Goal: Information Seeking & Learning: Check status

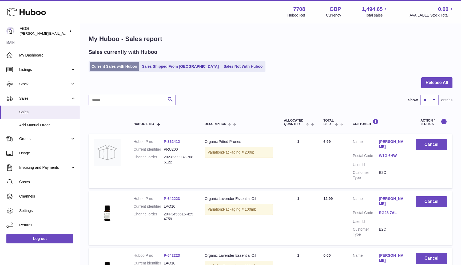
click at [111, 66] on link "Current Sales with Huboo" at bounding box center [114, 66] width 49 height 9
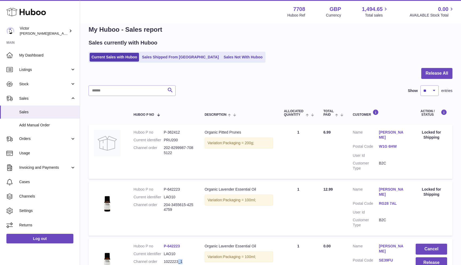
scroll to position [11, 0]
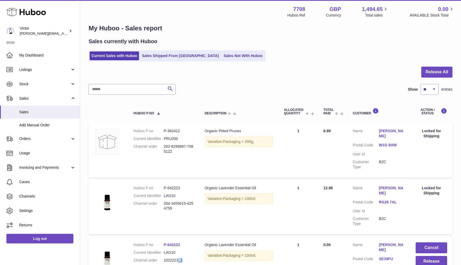
drag, startPoint x: 178, startPoint y: 262, endPoint x: 162, endPoint y: 253, distance: 18.5
click at [162, 253] on dl "Huboo P no P-642223 Current identifier LAO10 Channel order 1022223_1" at bounding box center [163, 253] width 60 height 23
copy dl "1022223"
click at [125, 85] on input "text" at bounding box center [132, 89] width 87 height 11
paste input "*******"
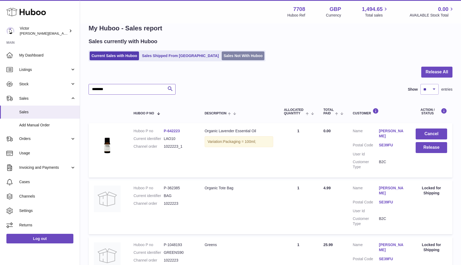
type input "*******"
click at [222, 57] on link "Sales Not With Huboo" at bounding box center [243, 55] width 43 height 9
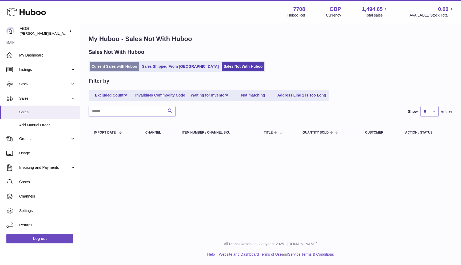
click at [95, 70] on link "Current Sales with Huboo" at bounding box center [114, 66] width 49 height 9
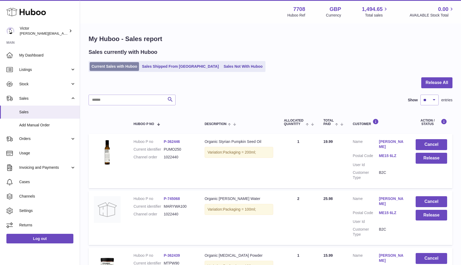
click at [99, 65] on link "Current Sales with Huboo" at bounding box center [114, 66] width 49 height 9
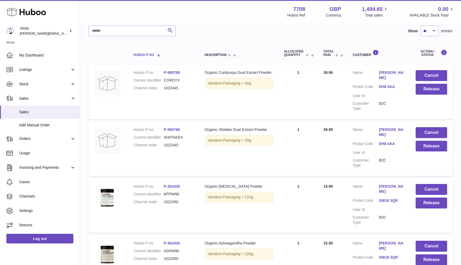
scroll to position [43, 0]
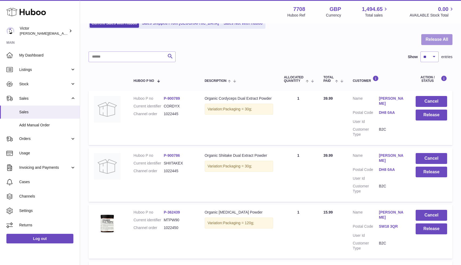
click at [451, 42] on button "Release All" at bounding box center [436, 39] width 31 height 11
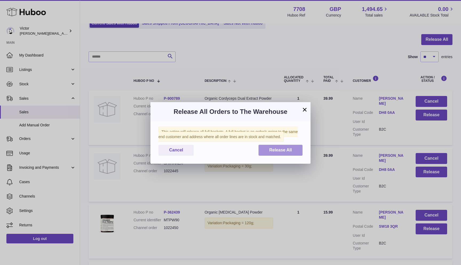
click at [300, 154] on button "Release All" at bounding box center [280, 150] width 44 height 11
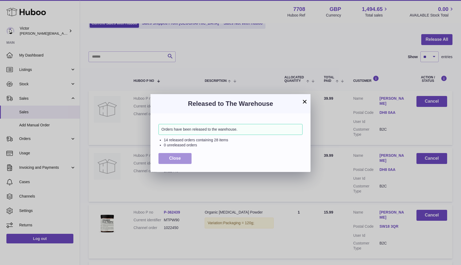
click at [185, 161] on button "Close" at bounding box center [174, 158] width 33 height 11
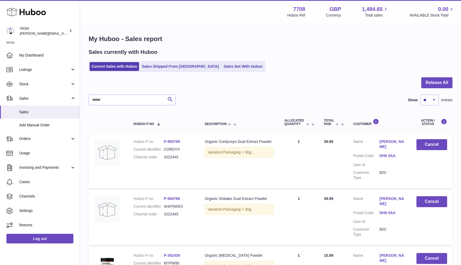
scroll to position [0, 0]
click at [222, 64] on link "Sales Not With Huboo" at bounding box center [243, 66] width 43 height 9
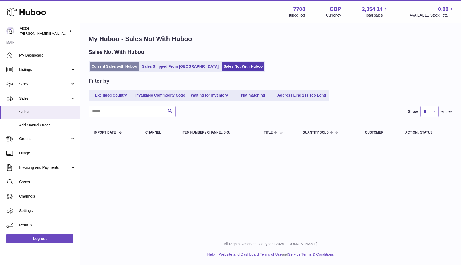
click at [127, 66] on link "Current Sales with Huboo" at bounding box center [114, 66] width 49 height 9
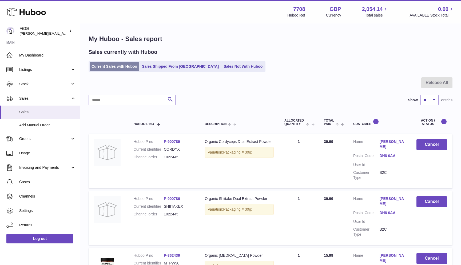
click at [130, 69] on link "Current Sales with Huboo" at bounding box center [114, 66] width 49 height 9
click at [96, 69] on link "Current Sales with Huboo" at bounding box center [114, 66] width 49 height 9
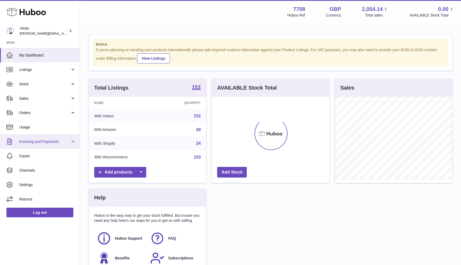
scroll to position [83, 117]
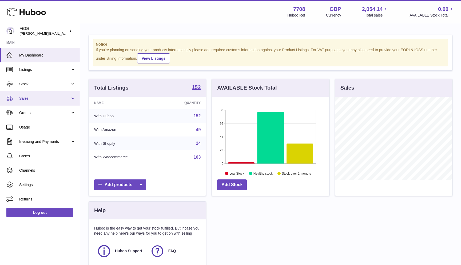
click at [42, 97] on span "Sales" at bounding box center [44, 98] width 51 height 5
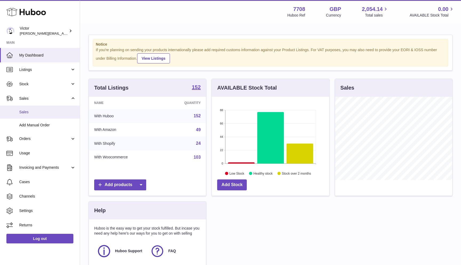
click at [39, 110] on span "Sales" at bounding box center [47, 112] width 57 height 5
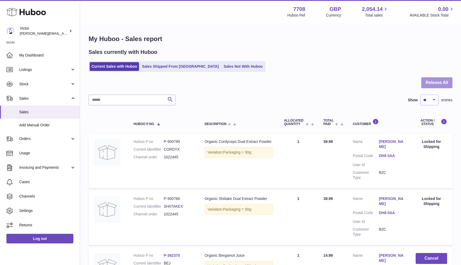
click at [448, 84] on button "Release All" at bounding box center [436, 82] width 31 height 11
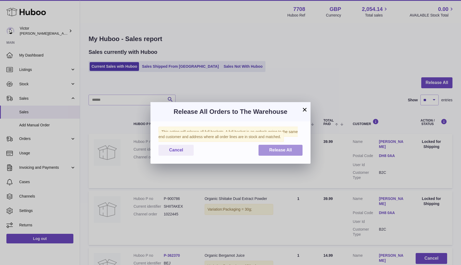
click at [299, 152] on button "Release All" at bounding box center [280, 150] width 44 height 11
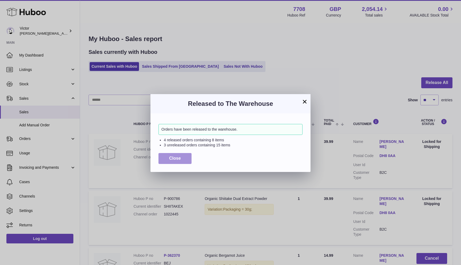
click at [183, 158] on button "Close" at bounding box center [174, 158] width 33 height 11
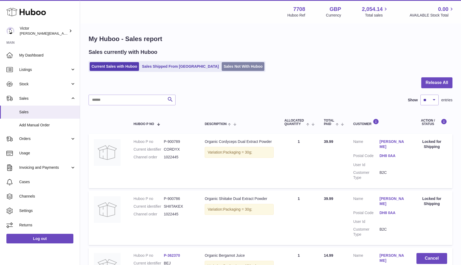
click at [222, 66] on link "Sales Not With Huboo" at bounding box center [243, 66] width 43 height 9
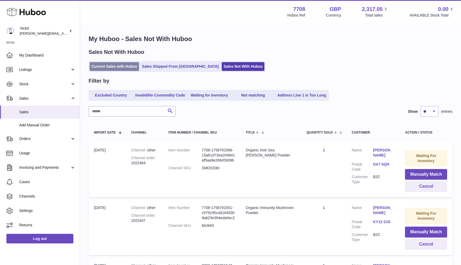
click at [126, 68] on link "Current Sales with Huboo" at bounding box center [114, 66] width 49 height 9
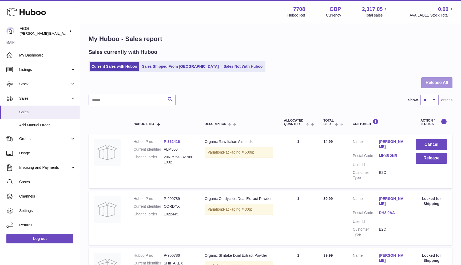
click at [446, 81] on button "Release All" at bounding box center [436, 82] width 31 height 11
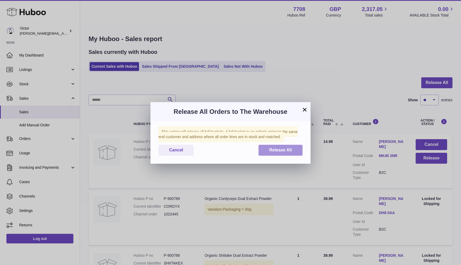
click at [298, 147] on button "Release All" at bounding box center [280, 150] width 44 height 11
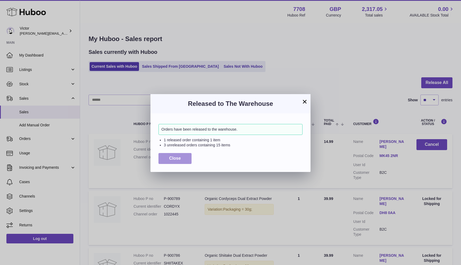
click at [182, 159] on button "Close" at bounding box center [174, 158] width 33 height 11
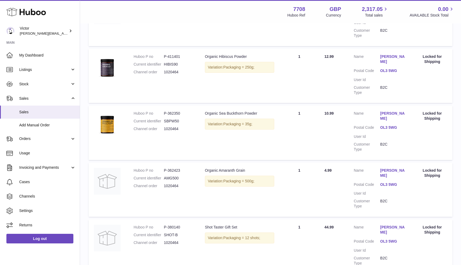
scroll to position [199, 0]
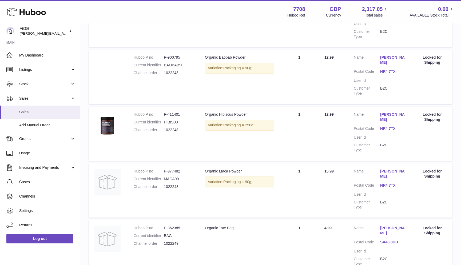
scroll to position [425, 0]
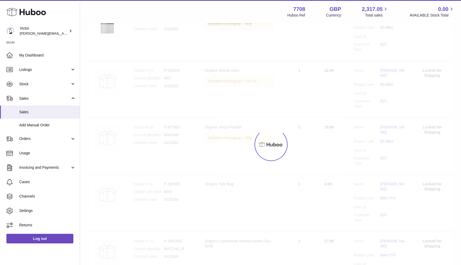
scroll to position [24, 0]
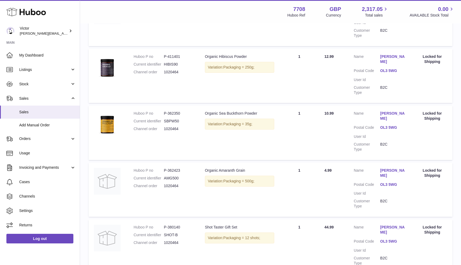
scroll to position [199, 0]
drag, startPoint x: 165, startPoint y: 187, endPoint x: 185, endPoint y: 187, distance: 20.0
click at [185, 240] on dd "1020464" at bounding box center [179, 242] width 30 height 5
copy dd "1020464"
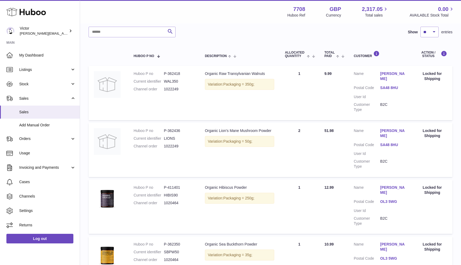
scroll to position [67, 0]
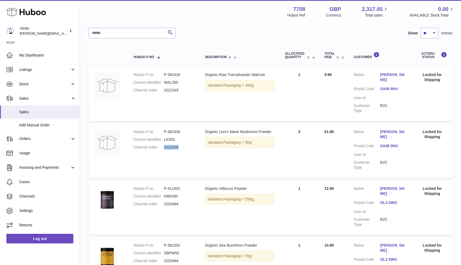
drag, startPoint x: 164, startPoint y: 134, endPoint x: 179, endPoint y: 135, distance: 15.0
click at [179, 145] on dd "1022249" at bounding box center [179, 147] width 30 height 5
copy dd "1022249"
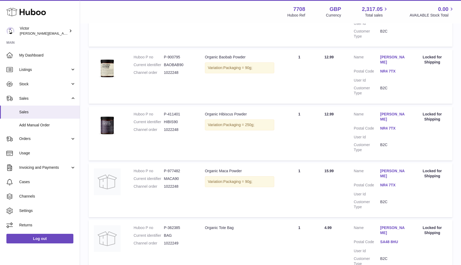
scroll to position [425, 0]
drag, startPoint x: 165, startPoint y: 136, endPoint x: 184, endPoint y: 136, distance: 19.5
click at [184, 184] on dd "1022248" at bounding box center [179, 186] width 30 height 5
copy dd "1022248"
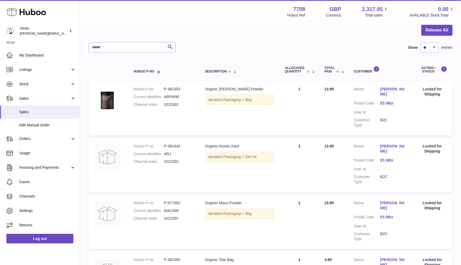
scroll to position [53, 0]
drag, startPoint x: 164, startPoint y: 205, endPoint x: 183, endPoint y: 205, distance: 18.4
click at [183, 216] on dd "1022302" at bounding box center [179, 218] width 30 height 5
copy dd "1022302"
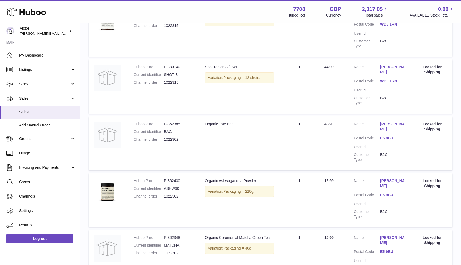
scroll to position [416, 0]
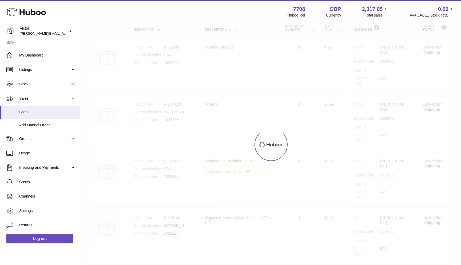
scroll to position [24, 0]
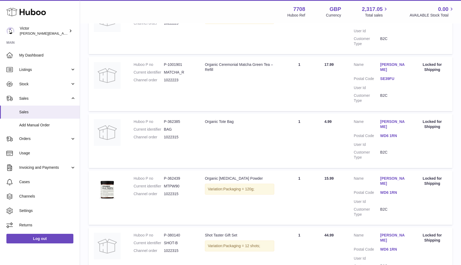
scroll to position [277, 0]
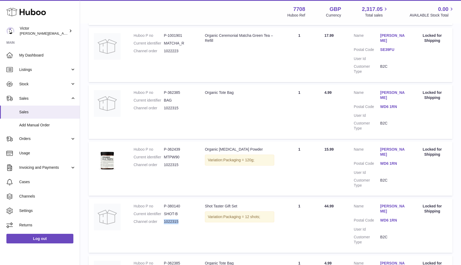
drag, startPoint x: 164, startPoint y: 174, endPoint x: 192, endPoint y: 174, distance: 28.0
click at [192, 219] on dd "1022315" at bounding box center [179, 221] width 30 height 5
copy dd "1022315"
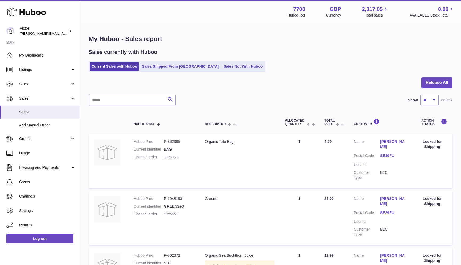
scroll to position [0, 0]
drag, startPoint x: 164, startPoint y: 156, endPoint x: 184, endPoint y: 156, distance: 20.0
click at [184, 156] on dd "1022223" at bounding box center [179, 157] width 30 height 5
copy dd "1022223"
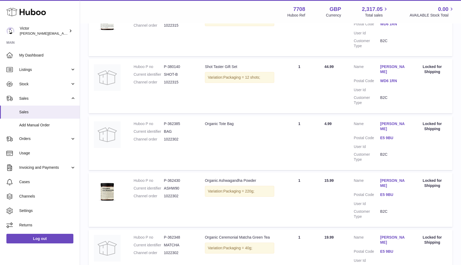
scroll to position [416, 0]
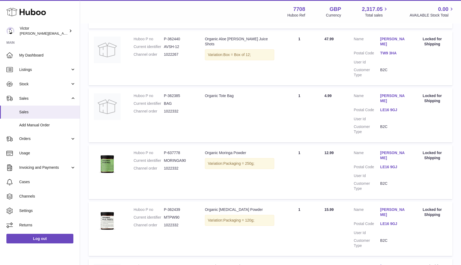
scroll to position [387, 0]
drag, startPoint x: 165, startPoint y: 188, endPoint x: 194, endPoint y: 188, distance: 29.3
copy dd "1022332"
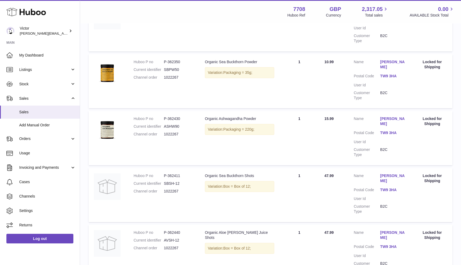
scroll to position [196, 0]
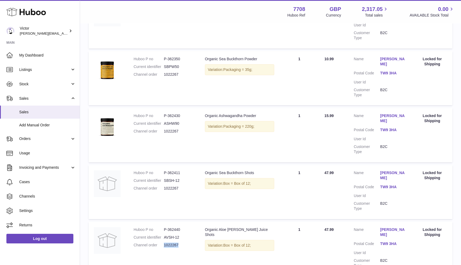
drag, startPoint x: 164, startPoint y: 193, endPoint x: 187, endPoint y: 193, distance: 22.4
click at [187, 243] on dd "1022267" at bounding box center [179, 245] width 30 height 5
copy dd "1022267"
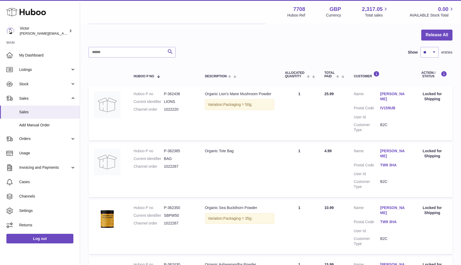
scroll to position [47, 0]
drag, startPoint x: 165, startPoint y: 108, endPoint x: 190, endPoint y: 105, distance: 25.2
click at [190, 105] on dl "Huboo P no P-362436 Current identifier LIONS Channel order 1022220" at bounding box center [164, 103] width 61 height 23
drag, startPoint x: 165, startPoint y: 110, endPoint x: 186, endPoint y: 109, distance: 21.1
click at [186, 109] on dd "1022220" at bounding box center [179, 109] width 30 height 5
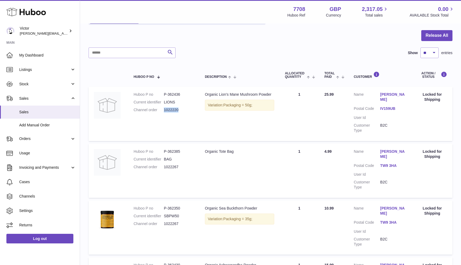
copy dd "1022220"
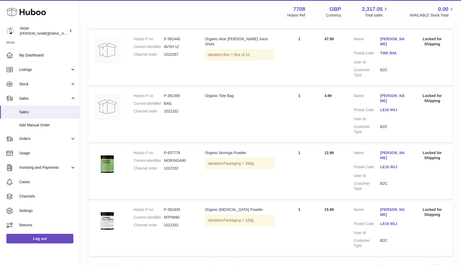
scroll to position [387, 0]
click at [51, 123] on span "Add Manual Order" at bounding box center [47, 125] width 57 height 5
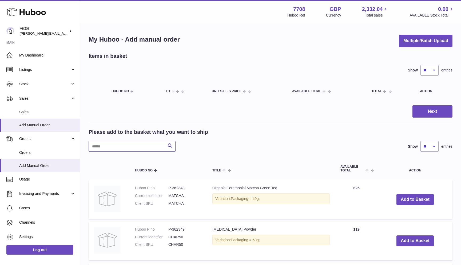
click at [103, 146] on input "text" at bounding box center [132, 146] width 87 height 11
type input "***"
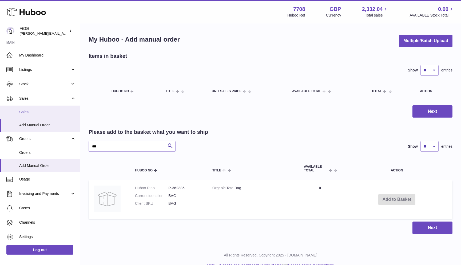
click at [51, 112] on span "Sales" at bounding box center [47, 112] width 57 height 5
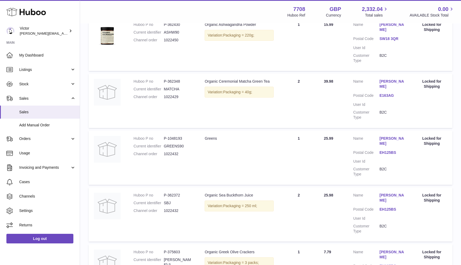
scroll to position [401, 0]
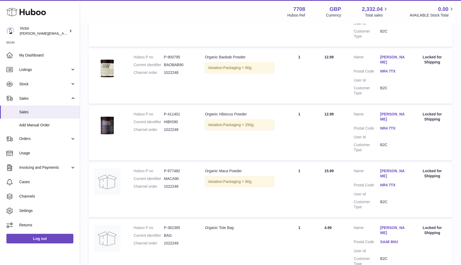
scroll to position [425, 0]
drag, startPoint x: 165, startPoint y: 172, endPoint x: 183, endPoint y: 173, distance: 18.1
click at [183, 226] on dd "P-362385" at bounding box center [179, 228] width 30 height 5
copy dd "P-362385"
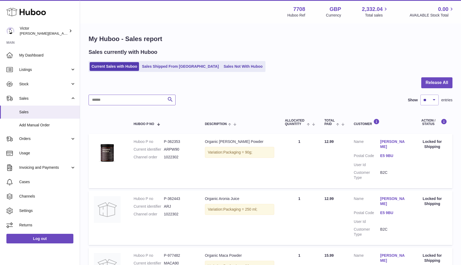
scroll to position [0, 0]
click at [109, 101] on input "text" at bounding box center [132, 100] width 87 height 11
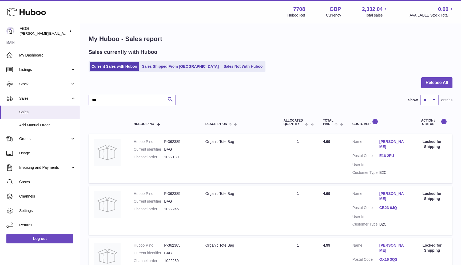
drag, startPoint x: 165, startPoint y: 141, endPoint x: 181, endPoint y: 142, distance: 16.5
click at [181, 142] on dd "P-362385" at bounding box center [179, 141] width 30 height 5
copy dd "P-362385"
click at [142, 102] on input "***" at bounding box center [132, 100] width 87 height 11
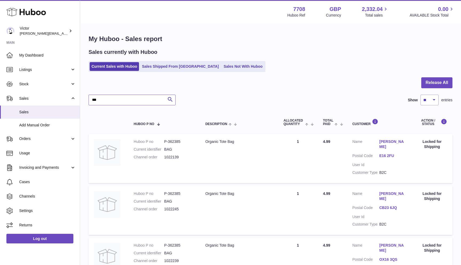
paste input "*****"
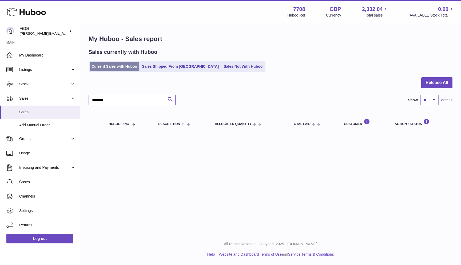
type input "********"
click at [134, 67] on link "Current Sales with Huboo" at bounding box center [114, 66] width 49 height 9
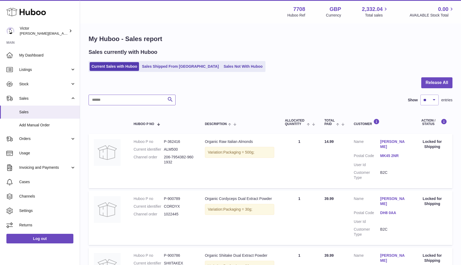
click at [113, 98] on input "text" at bounding box center [132, 100] width 87 height 11
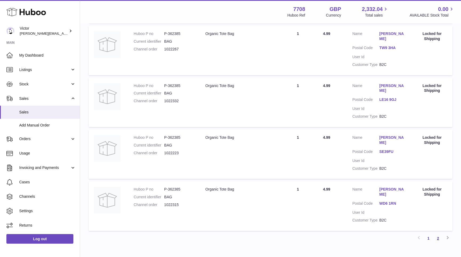
type input "***"
click at [438, 233] on link "2" at bounding box center [438, 238] width 10 height 10
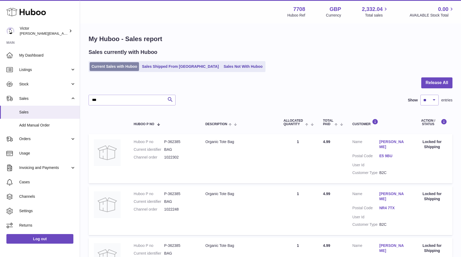
scroll to position [-1, 0]
click at [112, 71] on ul "Current Sales with Huboo Sales Shipped From Huboo Sales Not With Huboo" at bounding box center [177, 66] width 177 height 11
click at [107, 70] on link "Current Sales with Huboo" at bounding box center [114, 66] width 49 height 9
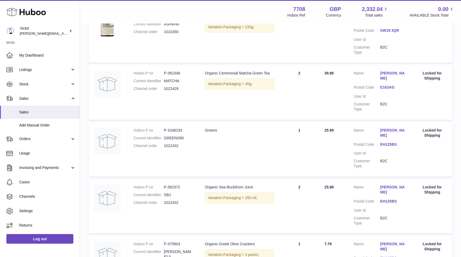
scroll to position [410, 0]
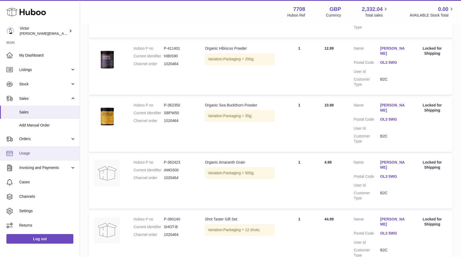
scroll to position [207, 0]
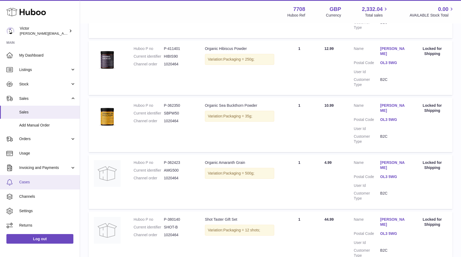
click at [26, 183] on span "Cases" at bounding box center [47, 181] width 57 height 5
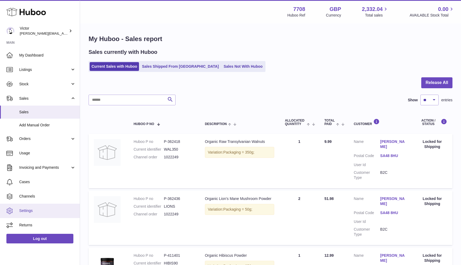
click at [30, 210] on span "Settings" at bounding box center [47, 210] width 57 height 5
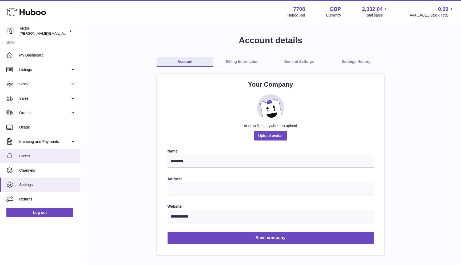
click at [23, 153] on link "Cases" at bounding box center [40, 156] width 80 height 14
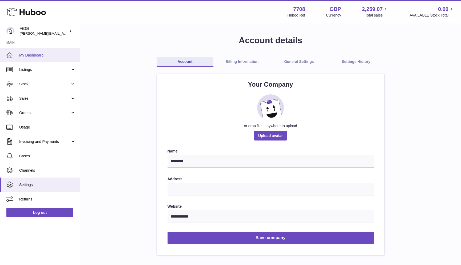
click at [28, 55] on span "My Dashboard" at bounding box center [47, 55] width 57 height 5
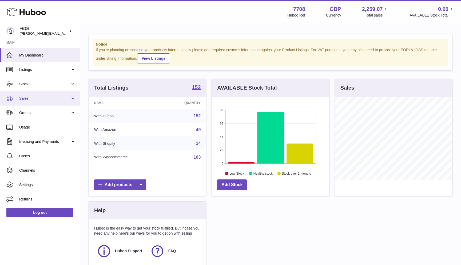
click at [36, 100] on span "Sales" at bounding box center [44, 98] width 51 height 5
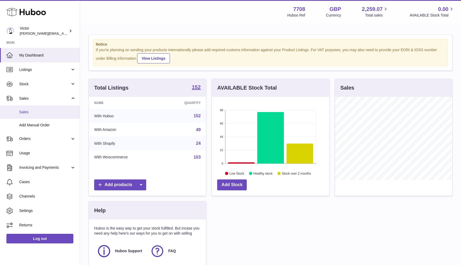
click at [29, 111] on span "Sales" at bounding box center [47, 112] width 57 height 5
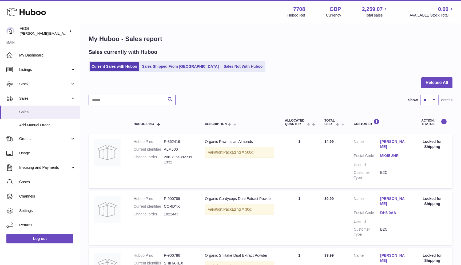
click at [110, 101] on input "text" at bounding box center [132, 100] width 87 height 11
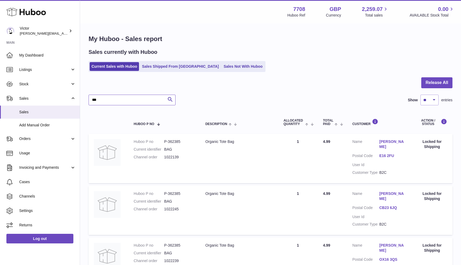
type input "***"
click at [169, 156] on dd "1022139" at bounding box center [179, 157] width 30 height 5
copy dd "1022139"
click at [168, 207] on dd "1022245" at bounding box center [179, 209] width 30 height 5
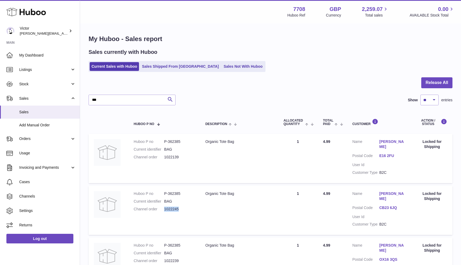
click at [168, 207] on dd "1022245" at bounding box center [179, 209] width 30 height 5
copy dd "1022245"
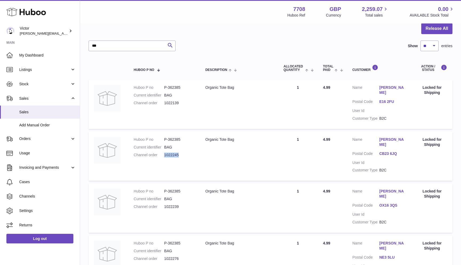
scroll to position [122, 0]
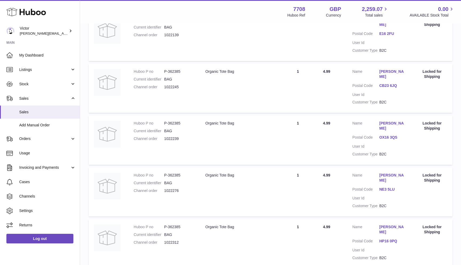
click at [166, 136] on dd "1022239" at bounding box center [179, 138] width 30 height 5
copy dd "1022239"
click at [171, 188] on dd "1022276" at bounding box center [179, 190] width 30 height 5
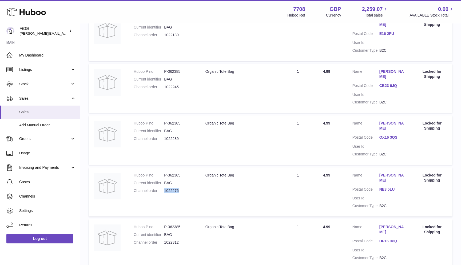
copy dd "1022276"
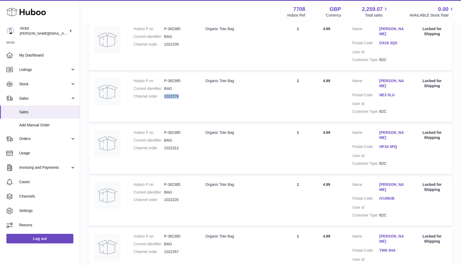
scroll to position [229, 0]
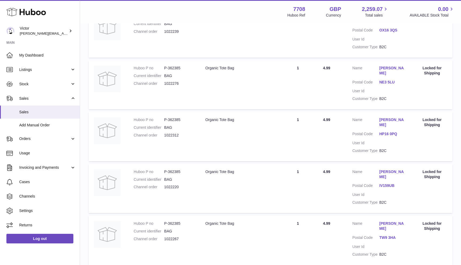
click at [168, 133] on dd "1022312" at bounding box center [179, 135] width 30 height 5
copy dd "1022312"
click at [169, 184] on dd "1022220" at bounding box center [179, 186] width 30 height 5
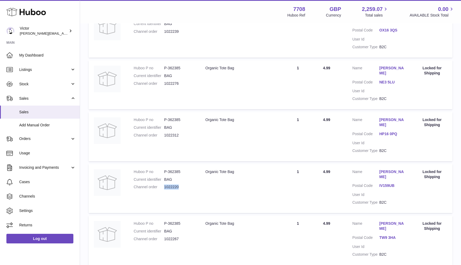
copy dd "1022220"
click at [170, 236] on dd "1022267" at bounding box center [179, 238] width 30 height 5
copy dd "1022267"
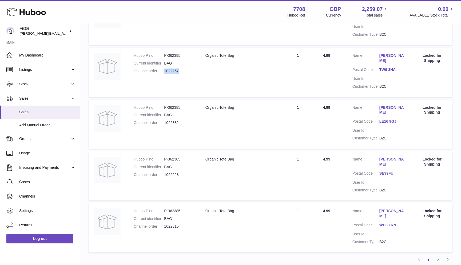
scroll to position [406, 0]
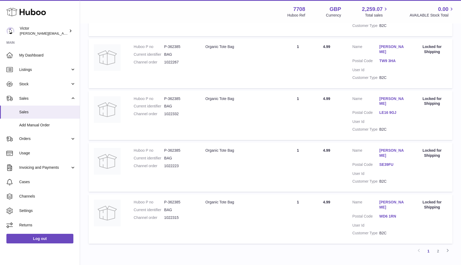
click at [169, 111] on dd "1022332" at bounding box center [179, 113] width 30 height 5
copy dd "1022332"
click at [170, 163] on dd "1022223" at bounding box center [179, 165] width 30 height 5
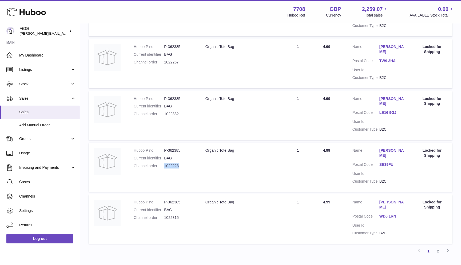
copy dd "1022223"
click at [169, 215] on dd "1022315" at bounding box center [179, 217] width 30 height 5
copy dd "1022315"
click at [436, 246] on link "2" at bounding box center [438, 251] width 10 height 10
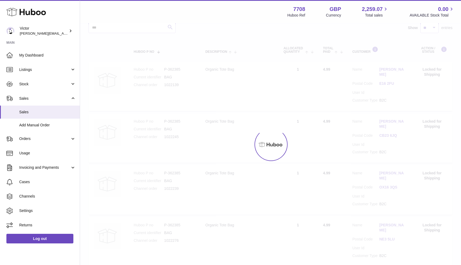
scroll to position [24, 0]
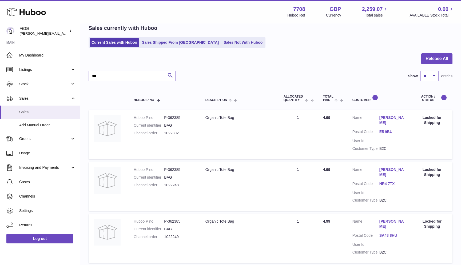
click at [171, 133] on dd "1022302" at bounding box center [179, 133] width 30 height 5
click at [170, 183] on dd "1022248" at bounding box center [179, 185] width 30 height 5
click at [171, 234] on dd "1022249" at bounding box center [179, 236] width 30 height 5
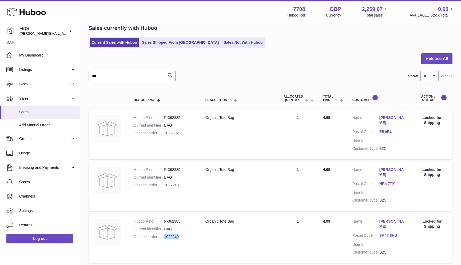
click at [171, 234] on dd "1022249" at bounding box center [179, 236] width 30 height 5
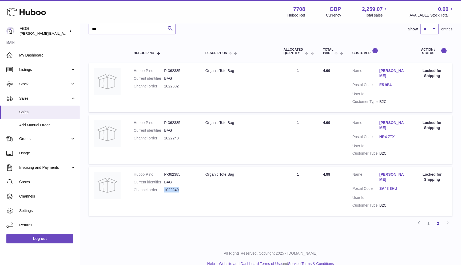
scroll to position [71, 0]
drag, startPoint x: 165, startPoint y: 172, endPoint x: 193, endPoint y: 172, distance: 28.3
click at [193, 172] on dd "P-362385" at bounding box center [179, 174] width 30 height 5
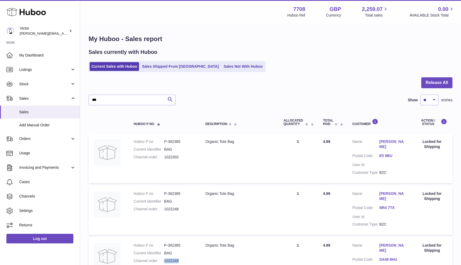
scroll to position [0, 0]
click at [127, 65] on link "Current Sales with Huboo" at bounding box center [114, 66] width 49 height 9
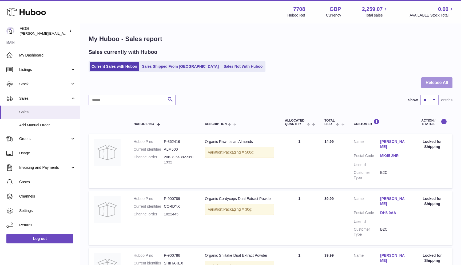
click at [435, 83] on button "Release All" at bounding box center [436, 82] width 31 height 11
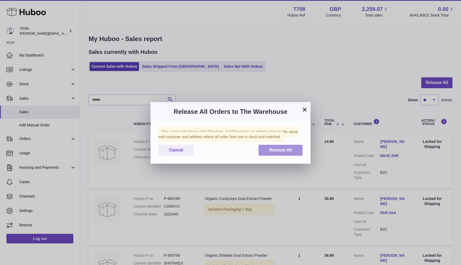
click at [274, 148] on span "Release All" at bounding box center [280, 150] width 23 height 5
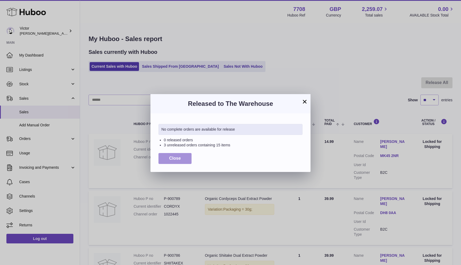
click at [172, 156] on span "Close" at bounding box center [175, 158] width 12 height 5
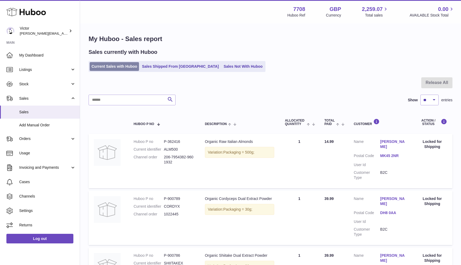
click at [127, 65] on link "Current Sales with Huboo" at bounding box center [114, 66] width 49 height 9
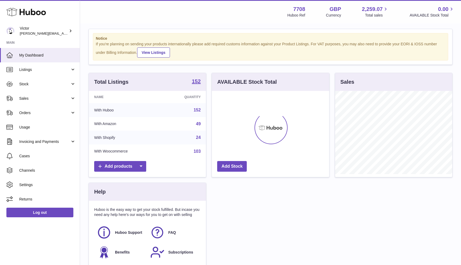
scroll to position [6, 0]
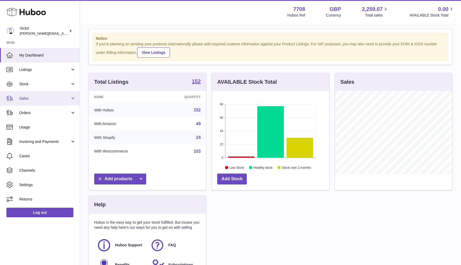
click at [56, 100] on link "Sales" at bounding box center [40, 98] width 80 height 14
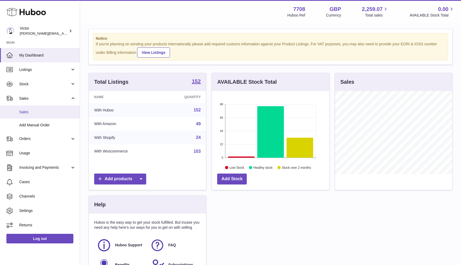
click at [43, 116] on link "Sales" at bounding box center [40, 112] width 80 height 13
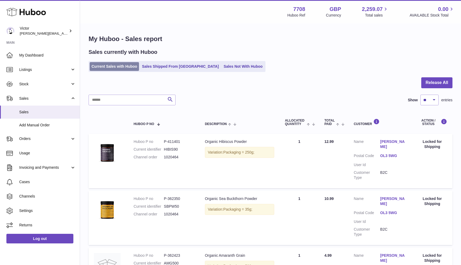
click at [139, 67] on link "Current Sales with Huboo" at bounding box center [114, 66] width 49 height 9
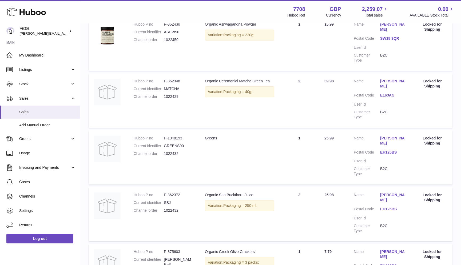
scroll to position [401, 0]
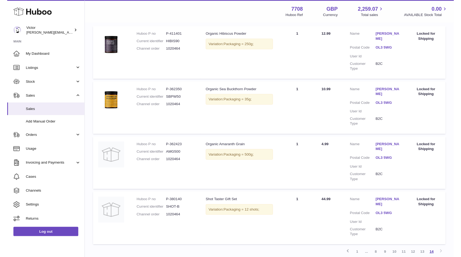
scroll to position [107, 0]
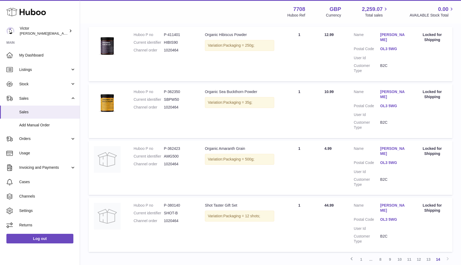
click at [332, 255] on div "Previous 1 ... 8 9 10 11 12 13 14 Next" at bounding box center [271, 260] width 364 height 10
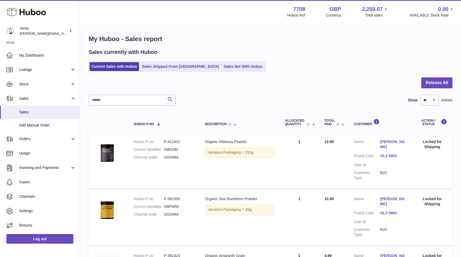
scroll to position [0, 0]
click at [126, 65] on link "Current Sales with Huboo" at bounding box center [114, 66] width 49 height 9
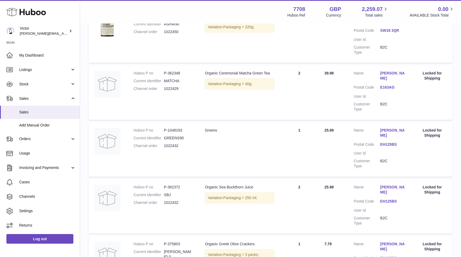
scroll to position [410, 0]
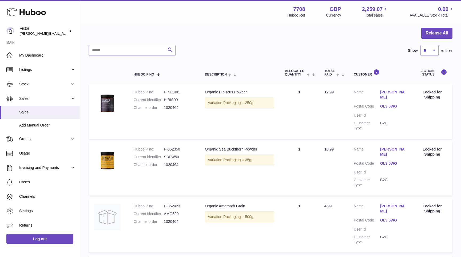
scroll to position [24, 0]
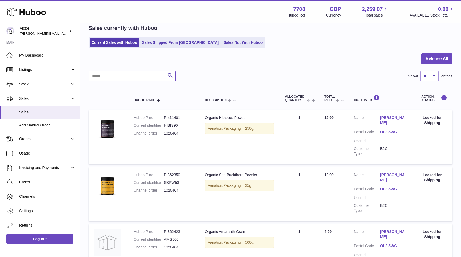
click at [121, 77] on input "text" at bounding box center [132, 76] width 87 height 11
type input "***"
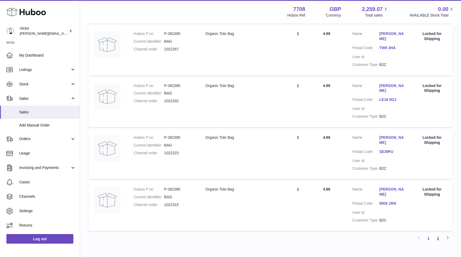
click at [439, 233] on link "2" at bounding box center [438, 238] width 10 height 10
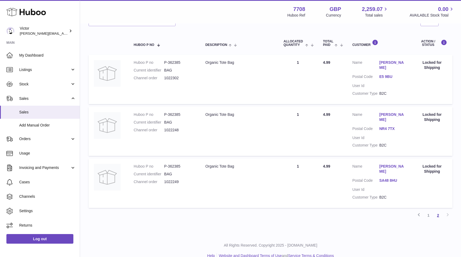
scroll to position [79, 0]
drag, startPoint x: 165, startPoint y: 178, endPoint x: 180, endPoint y: 178, distance: 15.7
click at [180, 179] on dd "1022249" at bounding box center [179, 181] width 30 height 5
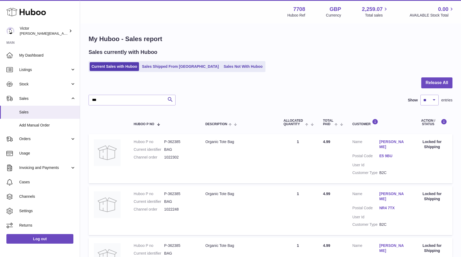
scroll to position [0, 0]
click at [116, 65] on link "Current Sales with Huboo" at bounding box center [114, 66] width 49 height 9
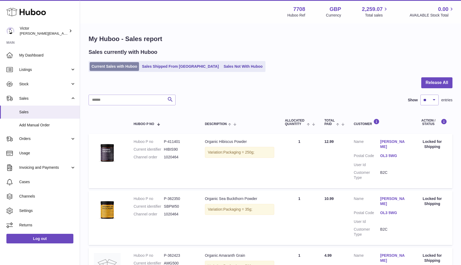
click at [127, 63] on link "Current Sales with Huboo" at bounding box center [114, 66] width 49 height 9
click at [129, 65] on link "Current Sales with Huboo" at bounding box center [114, 66] width 49 height 9
click at [100, 67] on link "Current Sales with Huboo" at bounding box center [114, 66] width 49 height 9
click at [107, 67] on link "Current Sales with Huboo" at bounding box center [114, 66] width 49 height 9
click at [97, 67] on link "Current Sales with Huboo" at bounding box center [114, 66] width 49 height 9
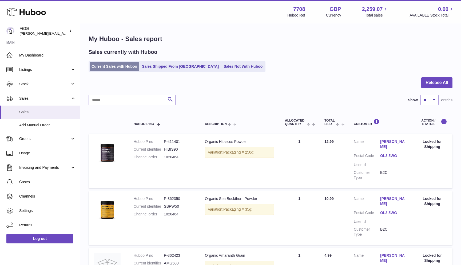
click at [108, 69] on link "Current Sales with Huboo" at bounding box center [114, 66] width 49 height 9
click at [101, 67] on link "Current Sales with Huboo" at bounding box center [114, 66] width 49 height 9
click at [94, 70] on link "Current Sales with Huboo" at bounding box center [114, 66] width 49 height 9
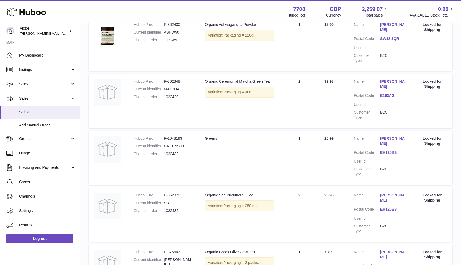
scroll to position [401, 0]
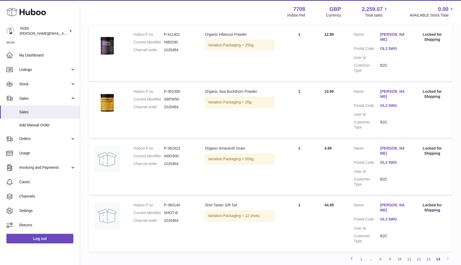
scroll to position [107, 0]
